Goal: Task Accomplishment & Management: Use online tool/utility

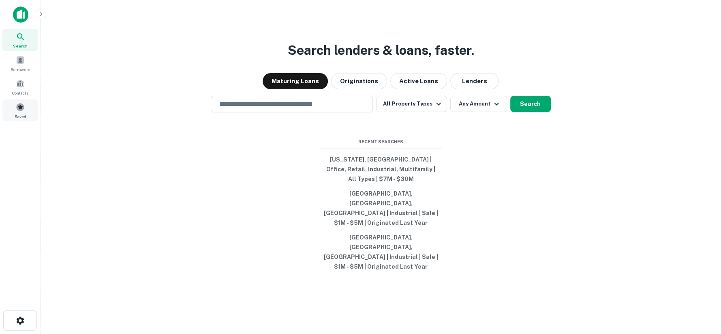
click at [24, 113] on span "Saved" at bounding box center [21, 116] width 12 height 6
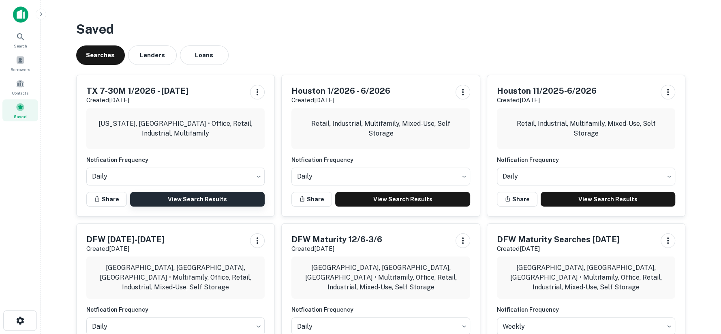
click at [203, 194] on link "View Search Results" at bounding box center [197, 199] width 135 height 15
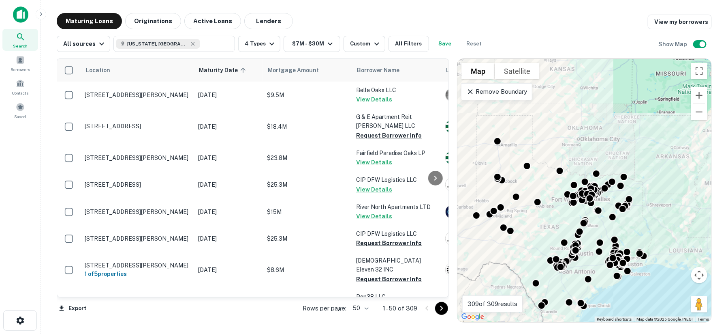
drag, startPoint x: 621, startPoint y: 182, endPoint x: 576, endPoint y: 215, distance: 56.8
click at [577, 215] on div "To activate drag with keyboard, press Alt + Enter. Once in keyboard drag state,…" at bounding box center [585, 190] width 254 height 263
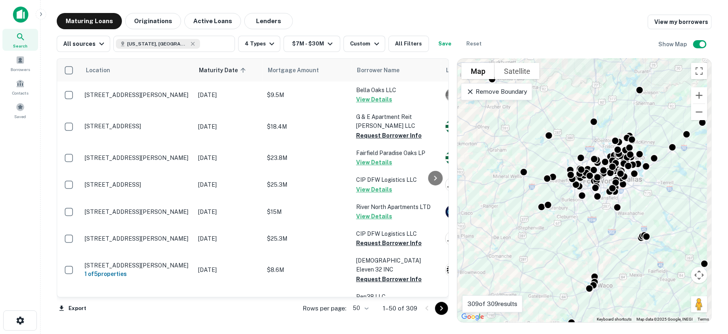
drag, startPoint x: 608, startPoint y: 215, endPoint x: 576, endPoint y: 229, distance: 35.6
click at [576, 229] on div "To activate drag with keyboard, press Alt + Enter. Once in keyboard drag state,…" at bounding box center [585, 190] width 254 height 263
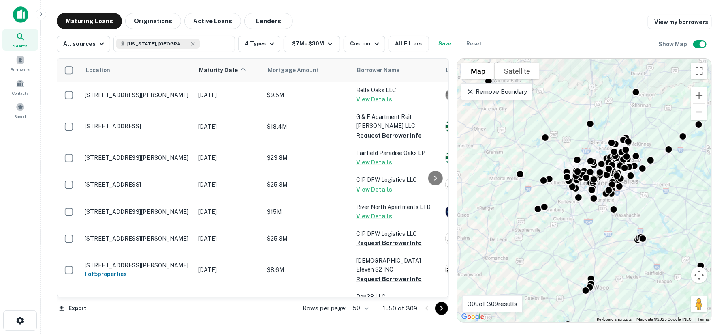
click at [510, 90] on p "Remove Boundary" at bounding box center [497, 92] width 60 height 10
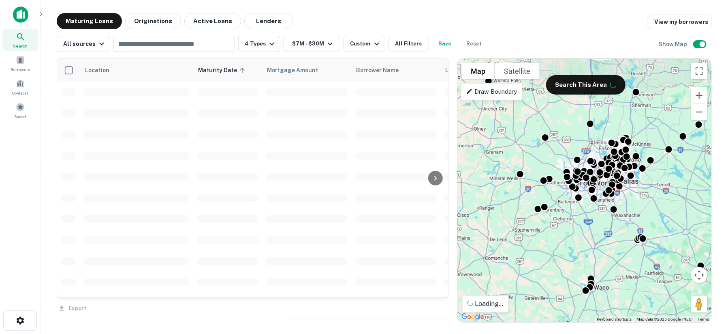
click at [501, 96] on div "Draw Boundary" at bounding box center [491, 91] width 61 height 17
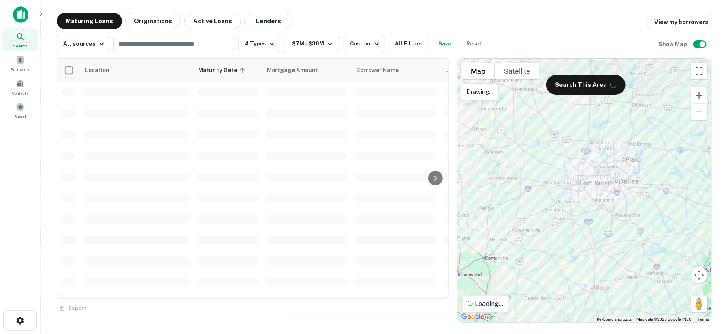
drag, startPoint x: 636, startPoint y: 84, endPoint x: 626, endPoint y: 182, distance: 99.0
click at [617, 91] on div at bounding box center [585, 190] width 254 height 263
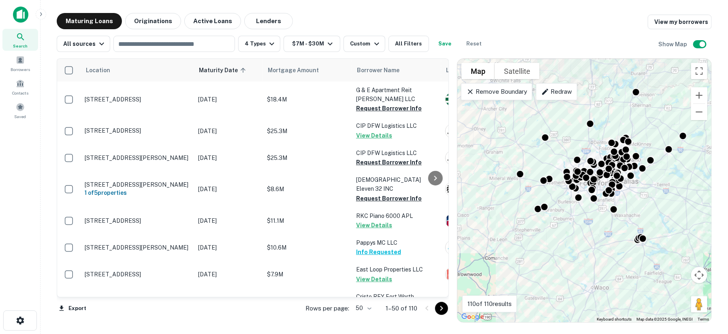
click at [514, 92] on p "Remove Boundary" at bounding box center [497, 92] width 60 height 10
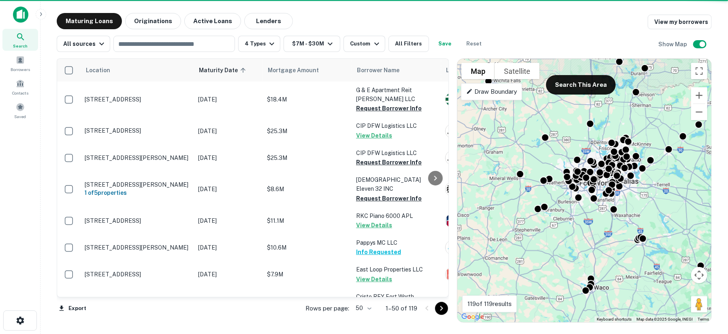
click at [496, 91] on p "Draw Boundary" at bounding box center [492, 92] width 51 height 10
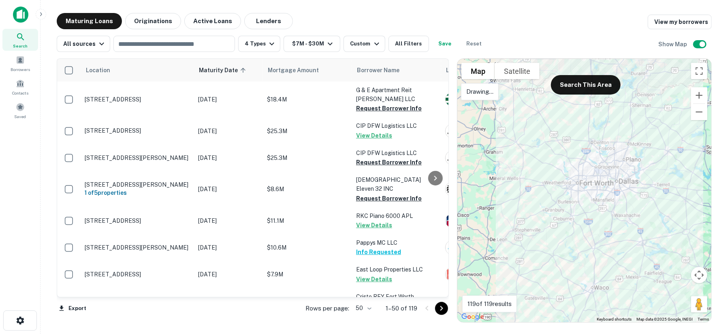
drag, startPoint x: 614, startPoint y: 126, endPoint x: 619, endPoint y: 128, distance: 5.4
click at [619, 128] on div at bounding box center [585, 190] width 254 height 263
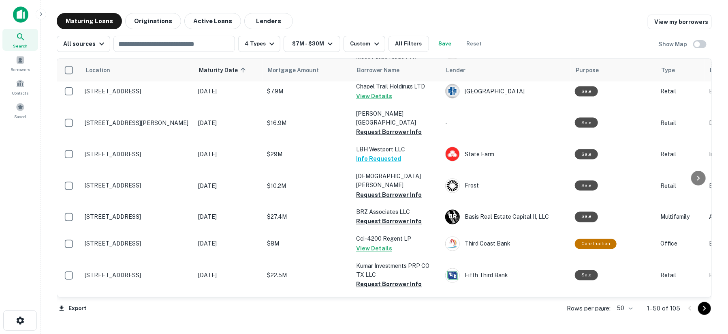
scroll to position [720, 0]
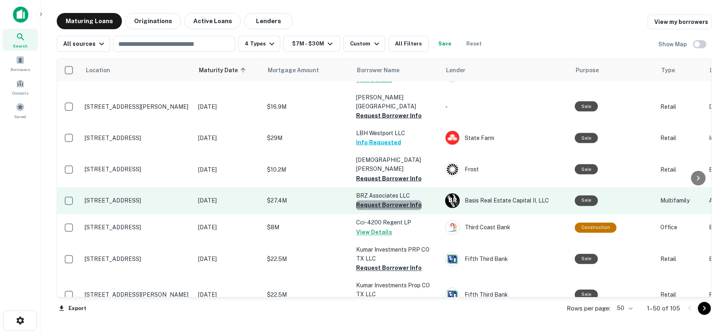
click at [389, 200] on button "Request Borrower Info" at bounding box center [389, 205] width 66 height 10
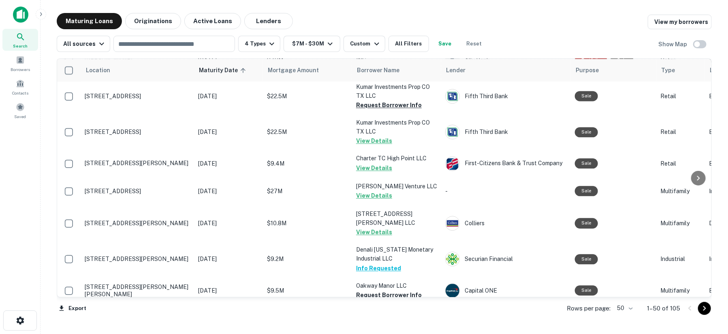
scroll to position [1036, 0]
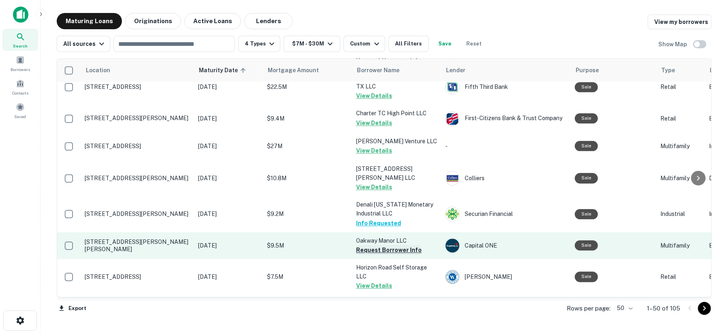
click at [387, 245] on button "Request Borrower Info" at bounding box center [389, 250] width 66 height 10
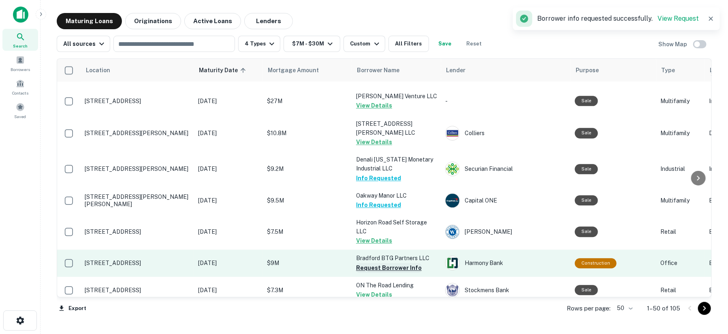
click at [387, 263] on button "Request Borrower Info" at bounding box center [389, 268] width 66 height 10
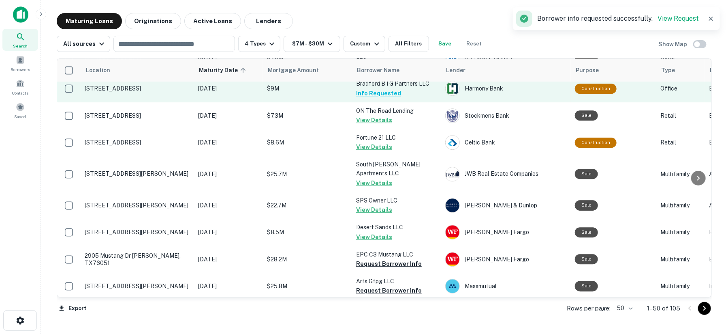
scroll to position [1261, 0]
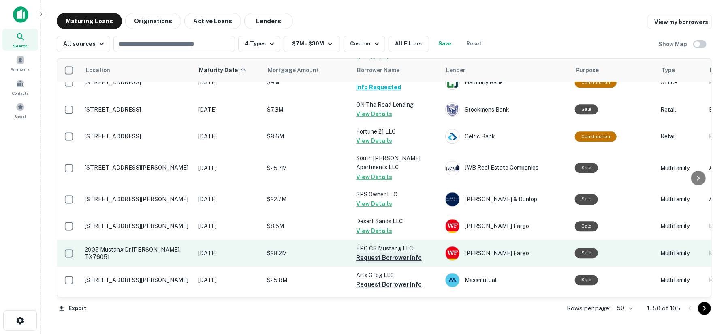
click at [388, 253] on button "Request Borrower Info" at bounding box center [389, 258] width 66 height 10
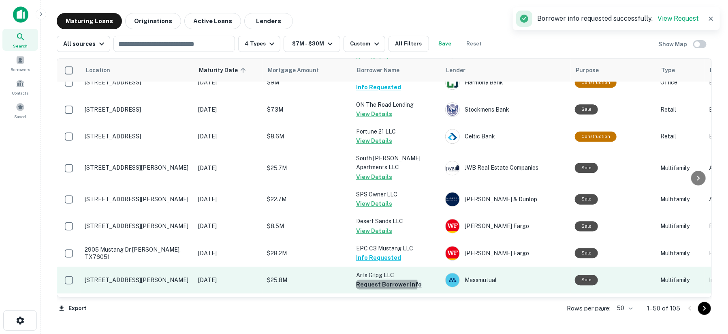
click at [385, 279] on button "Request Borrower Info" at bounding box center [389, 284] width 66 height 10
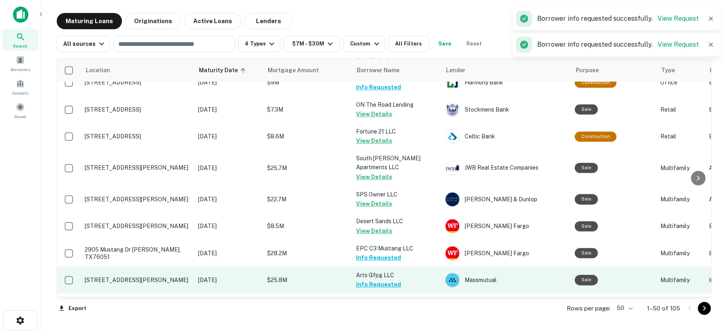
scroll to position [1275, 0]
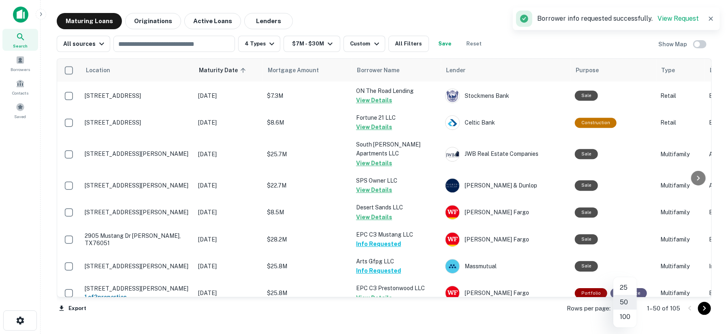
click at [634, 309] on body "Search Borrowers Contacts Saved Maturing Loans Originations Active Loans Lender…" at bounding box center [364, 167] width 728 height 334
drag, startPoint x: 626, startPoint y: 322, endPoint x: 620, endPoint y: 317, distance: 8.6
click at [626, 322] on li "100" at bounding box center [626, 316] width 24 height 15
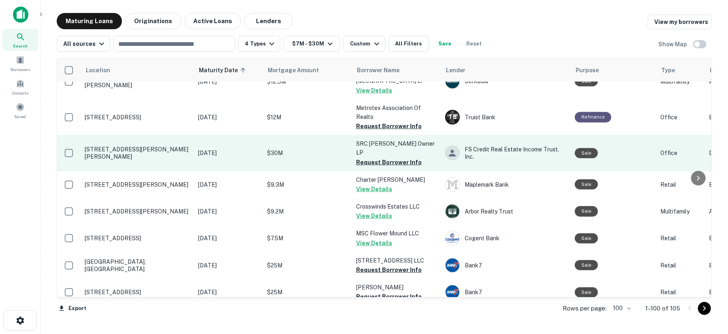
scroll to position [2086, 0]
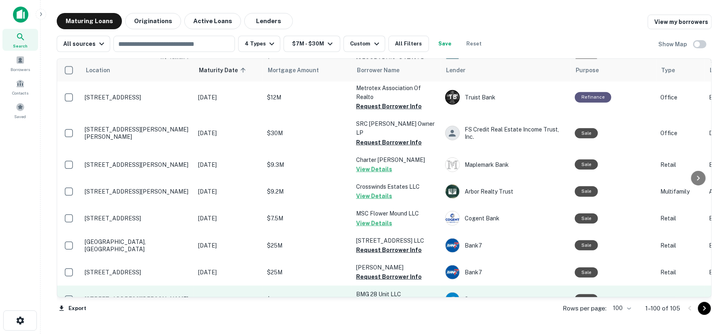
click at [383, 299] on button "Request Borrower Info" at bounding box center [389, 304] width 66 height 10
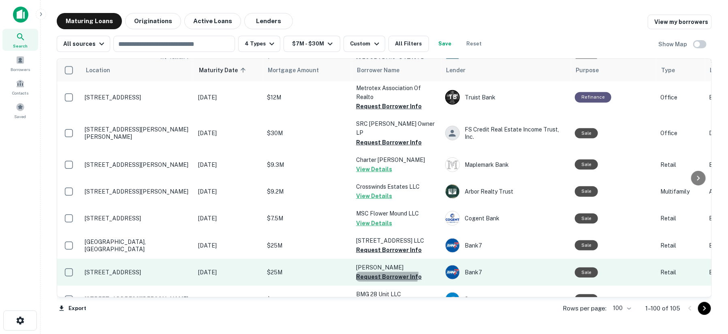
click at [381, 272] on button "Request Borrower Info" at bounding box center [389, 277] width 66 height 10
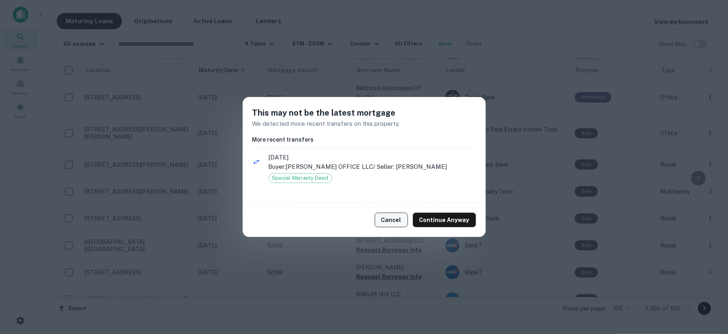
click at [392, 222] on button "Cancel" at bounding box center [391, 219] width 33 height 15
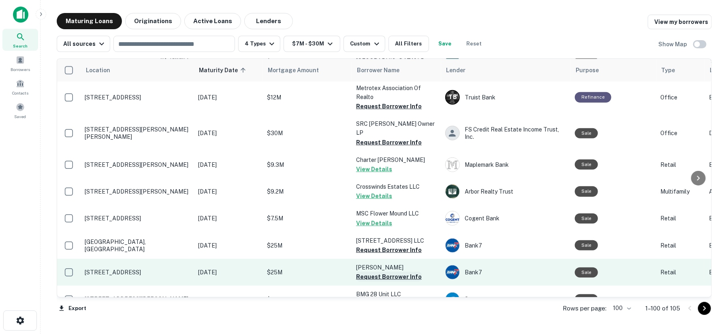
click at [390, 272] on button "Request Borrower Info" at bounding box center [389, 277] width 66 height 10
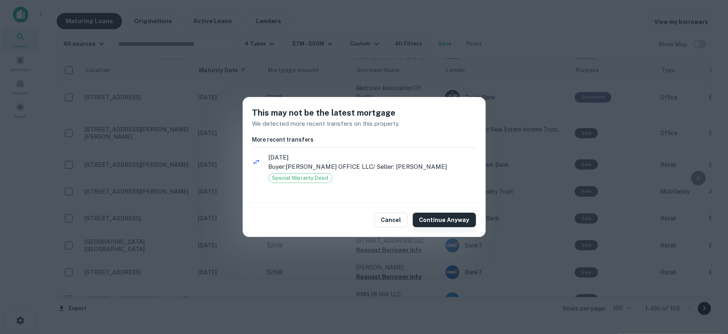
click at [421, 218] on button "Continue Anyway" at bounding box center [444, 219] width 63 height 15
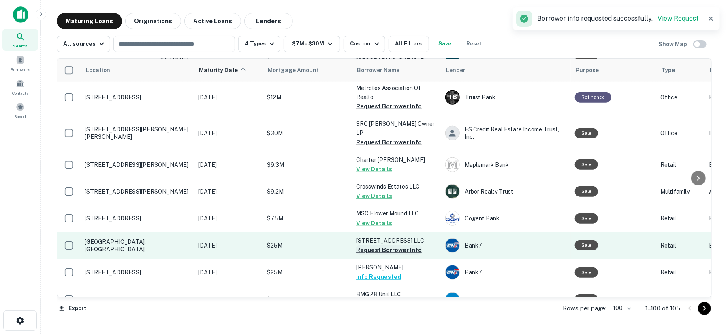
click at [398, 245] on button "Request Borrower Info" at bounding box center [389, 250] width 66 height 10
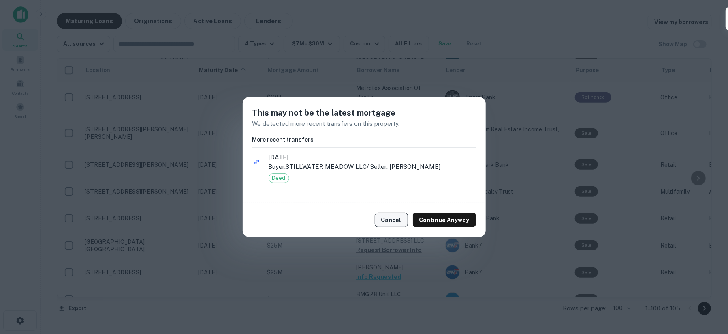
click at [397, 222] on button "Cancel" at bounding box center [391, 219] width 33 height 15
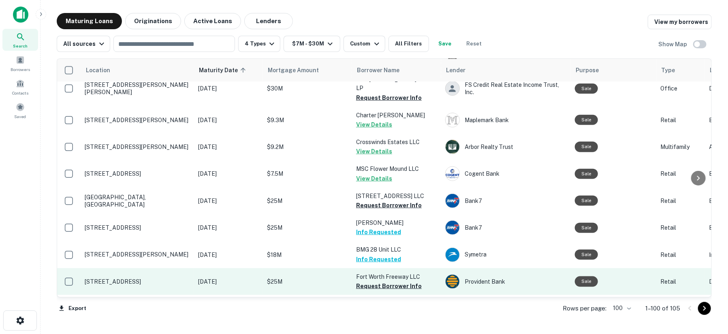
scroll to position [2176, 0]
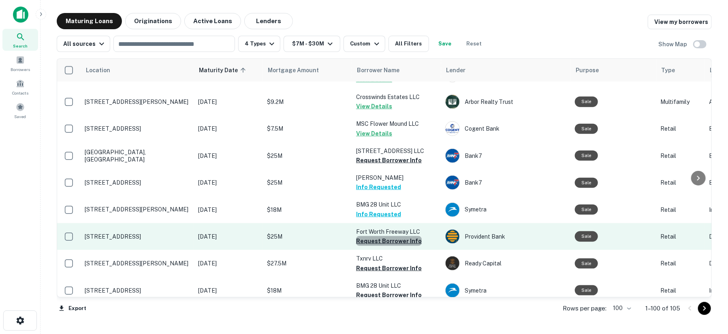
click at [394, 236] on button "Request Borrower Info" at bounding box center [389, 241] width 66 height 10
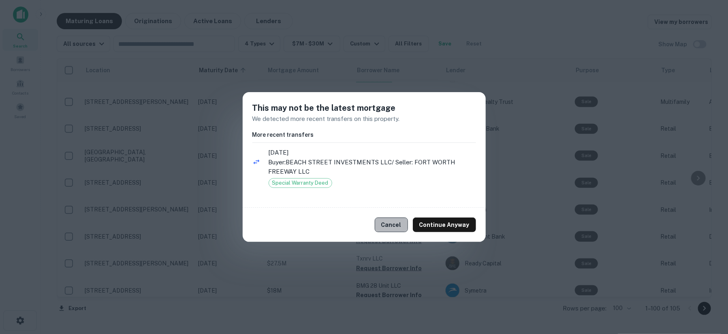
click at [394, 222] on button "Cancel" at bounding box center [391, 224] width 33 height 15
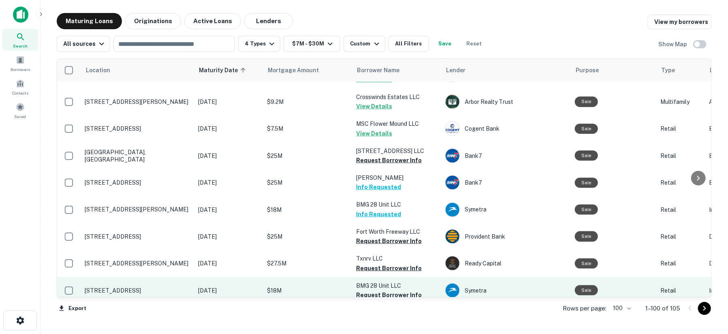
click at [389, 277] on td "BMG 28 Unit LLC Request Borrower Info" at bounding box center [396, 290] width 89 height 27
click at [387, 290] on button "Request Borrower Info" at bounding box center [389, 295] width 66 height 10
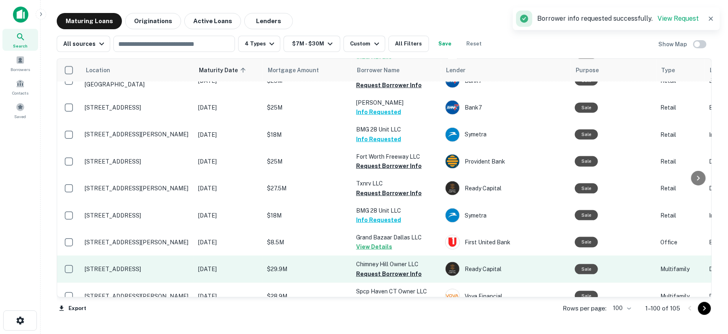
scroll to position [2266, 0]
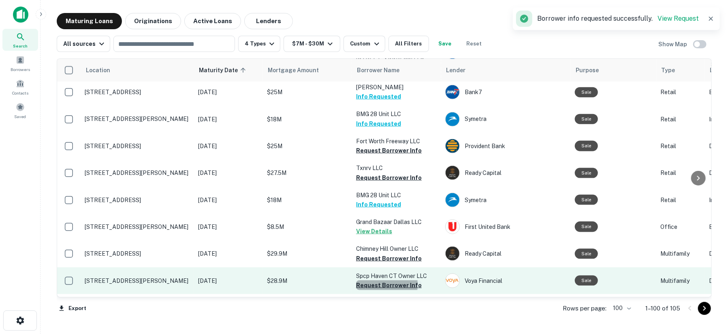
click at [358, 280] on button "Request Borrower Info" at bounding box center [389, 285] width 66 height 10
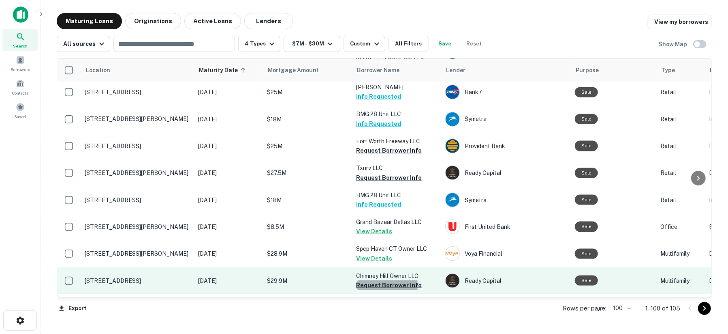
click at [358, 280] on button "Request Borrower Info" at bounding box center [389, 285] width 66 height 10
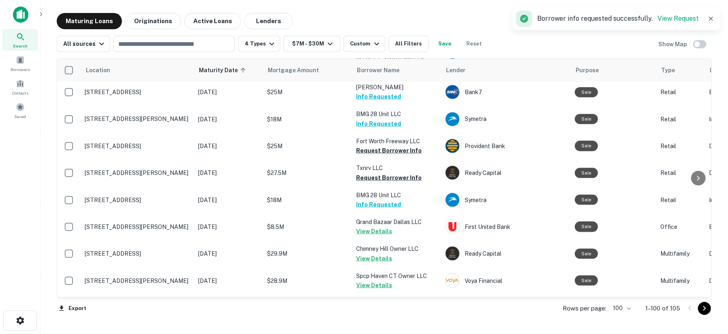
scroll to position [2311, 0]
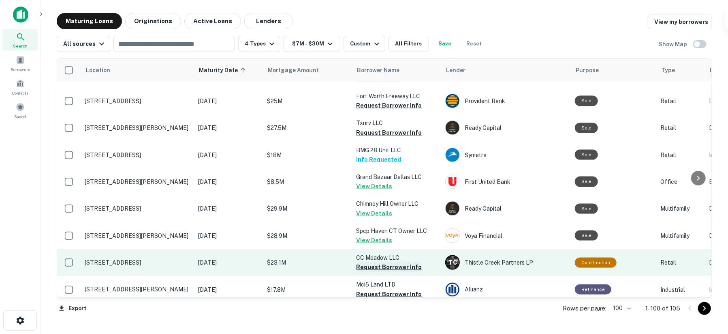
click at [368, 262] on button "Request Borrower Info" at bounding box center [389, 267] width 66 height 10
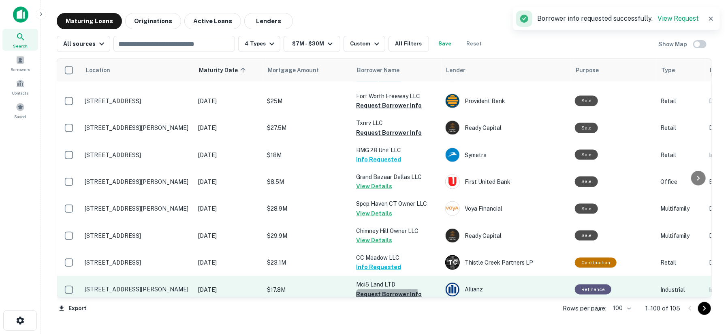
click at [365, 289] on button "Request Borrower Info" at bounding box center [389, 294] width 66 height 10
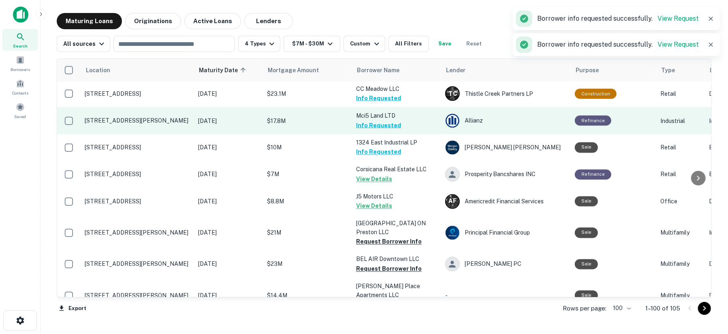
scroll to position [2491, 0]
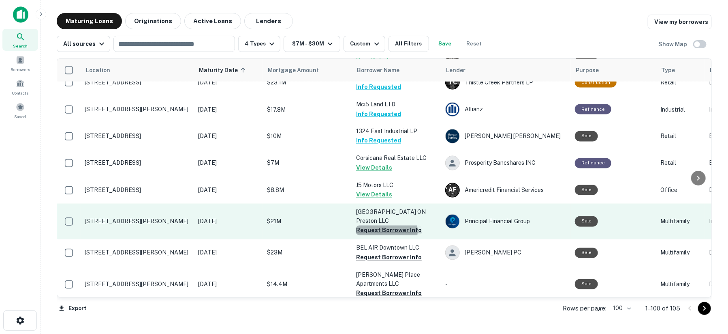
click at [385, 225] on button "Request Borrower Info" at bounding box center [389, 230] width 66 height 10
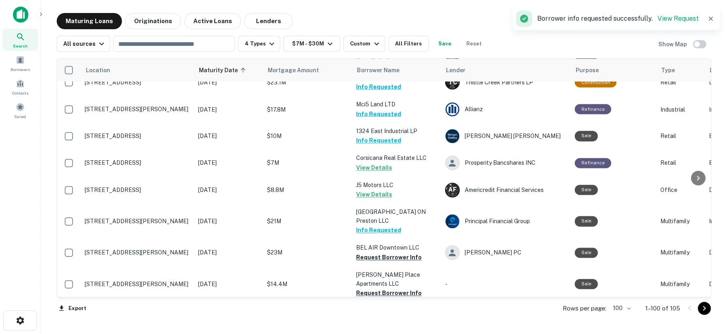
click at [386, 324] on button "Request Borrower Info" at bounding box center [389, 329] width 66 height 10
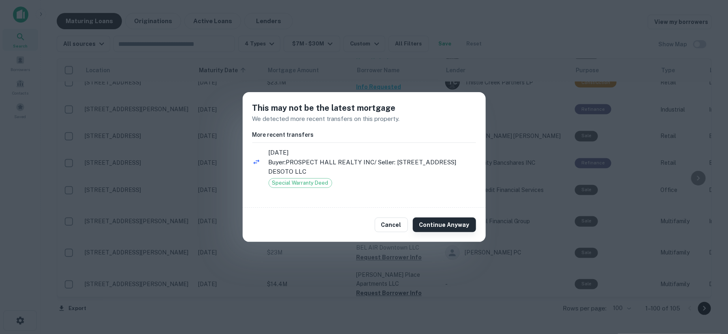
click at [434, 221] on button "Continue Anyway" at bounding box center [444, 224] width 63 height 15
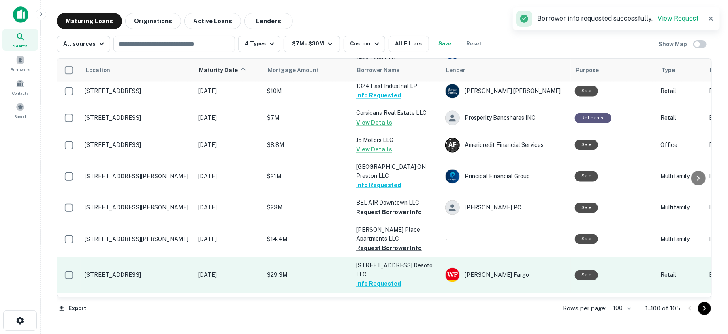
scroll to position [2581, 0]
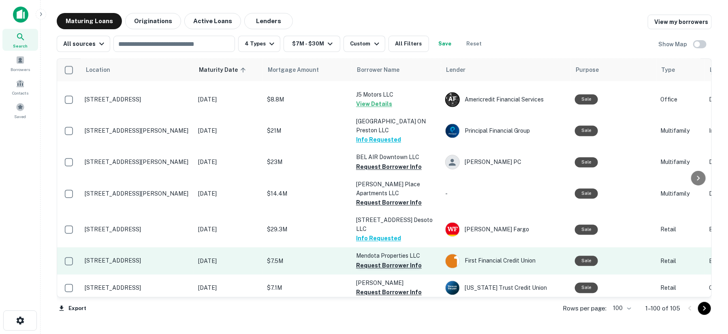
click at [382, 261] on button "Request Borrower Info" at bounding box center [389, 266] width 66 height 10
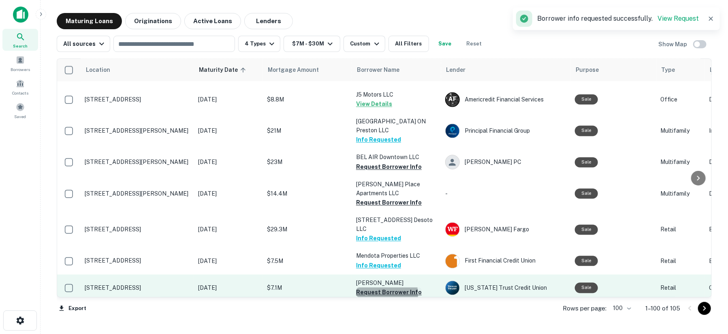
click at [379, 287] on button "Request Borrower Info" at bounding box center [389, 292] width 66 height 10
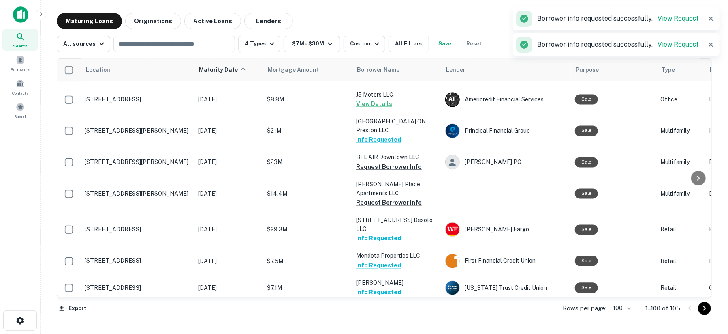
click at [379, 315] on button "Request Borrower Info" at bounding box center [389, 320] width 66 height 10
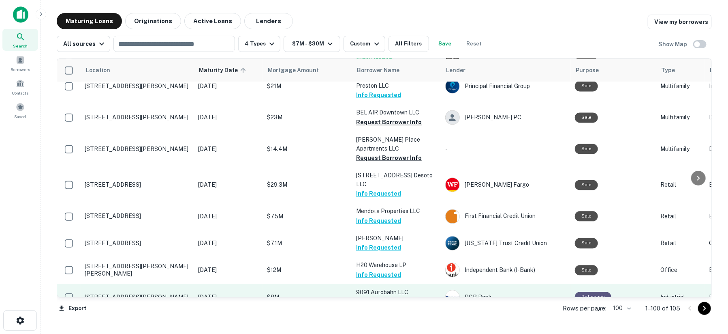
click at [379, 296] on button "Request Borrower Info" at bounding box center [389, 301] width 66 height 10
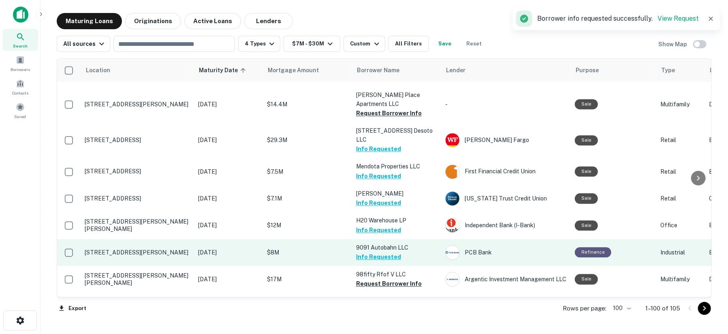
scroll to position [2673, 0]
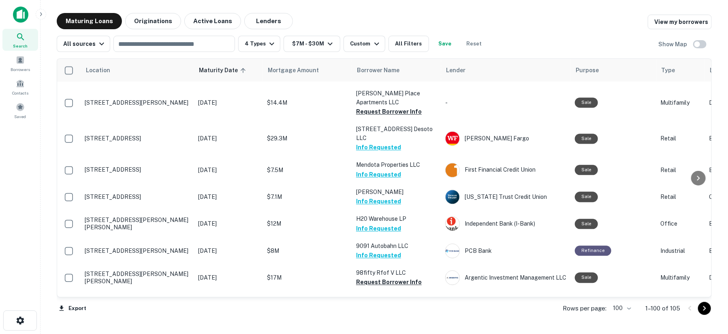
click at [706, 309] on icon "Go to next page" at bounding box center [705, 308] width 10 height 10
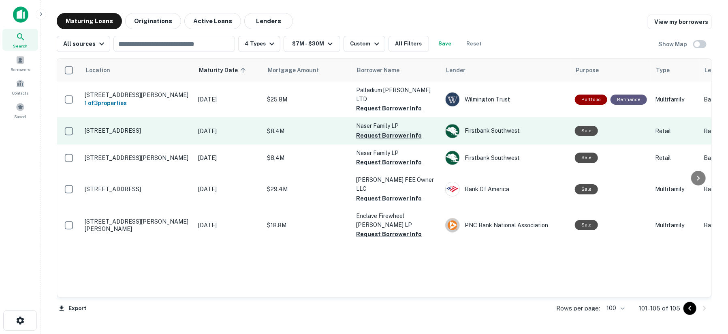
click at [363, 131] on button "Request Borrower Info" at bounding box center [389, 136] width 66 height 10
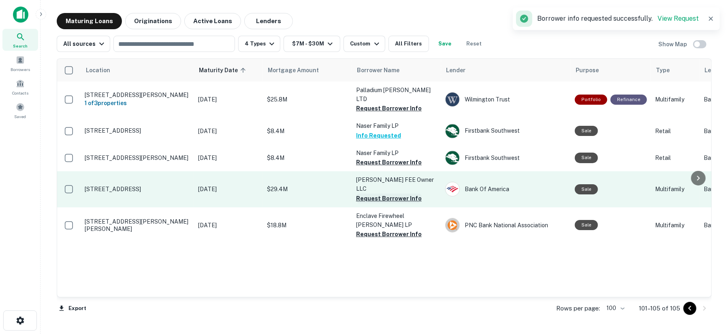
click at [375, 193] on button "Request Borrower Info" at bounding box center [389, 198] width 66 height 10
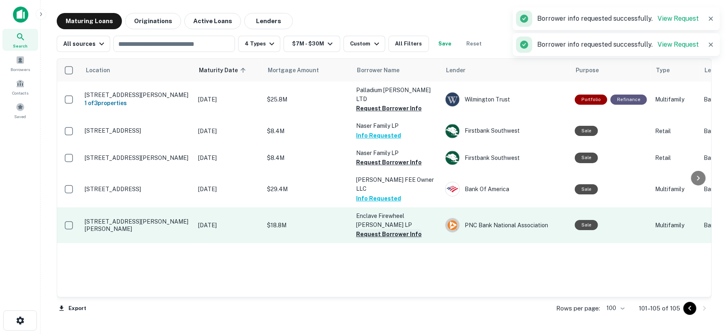
click at [374, 229] on button "Request Borrower Info" at bounding box center [389, 234] width 66 height 10
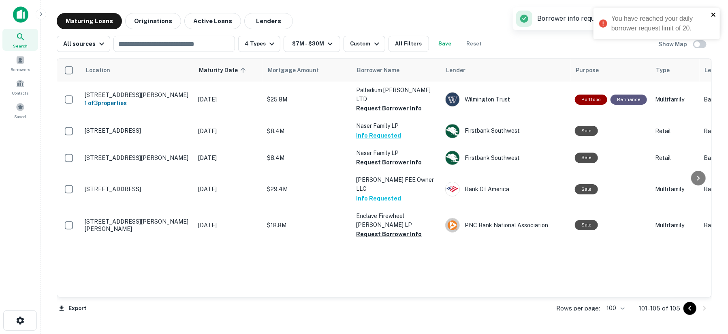
click at [717, 16] on icon "close" at bounding box center [714, 14] width 6 height 6
